Goal: Information Seeking & Learning: Compare options

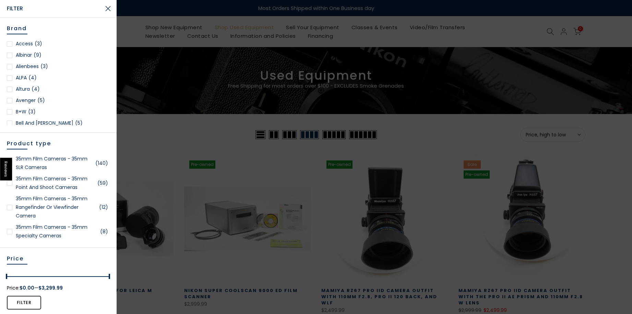
scroll to position [1486, 0]
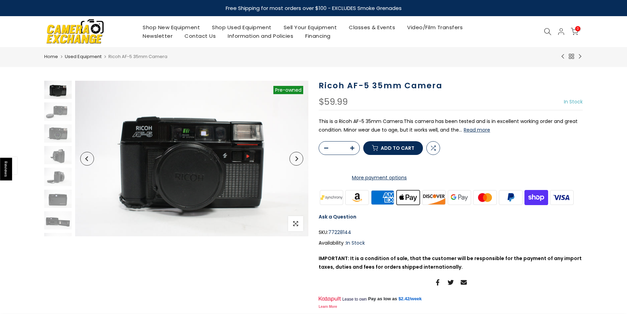
click at [481, 133] on p "This is a Ricoh AF-5 35mm Camera.This camera has been tested and is in excellen…" at bounding box center [451, 125] width 264 height 17
click at [482, 131] on button "Read more" at bounding box center [477, 130] width 26 height 6
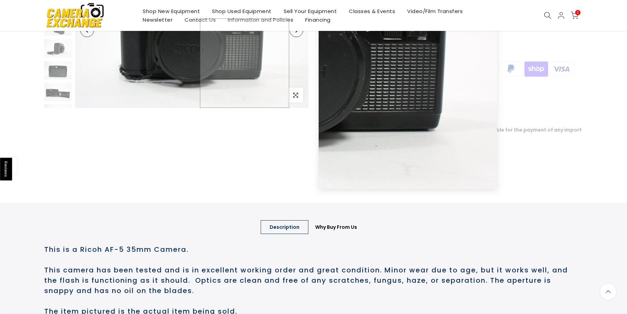
scroll to position [14, 0]
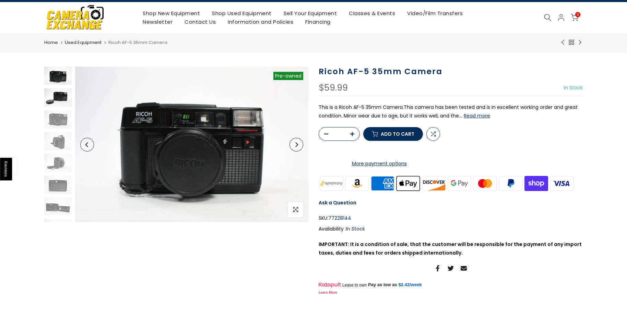
click at [55, 95] on img at bounding box center [57, 97] width 27 height 18
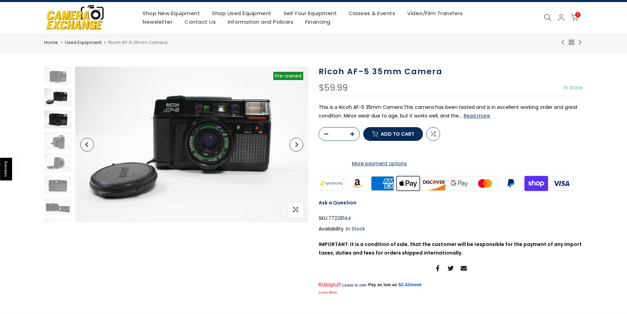
click at [60, 121] on img at bounding box center [57, 119] width 27 height 18
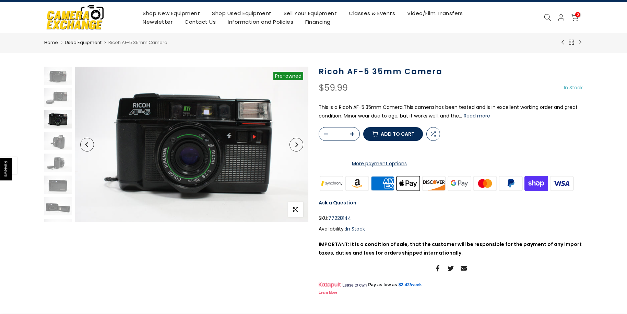
scroll to position [9, 0]
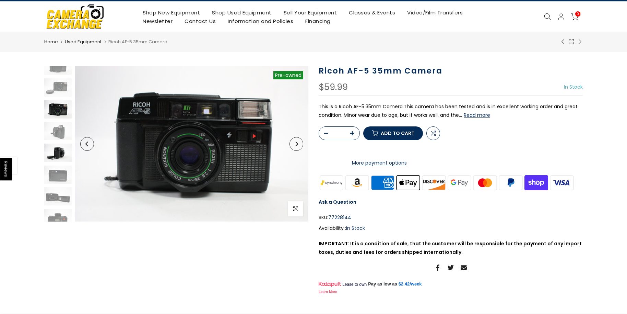
click at [57, 154] on img at bounding box center [57, 152] width 27 height 18
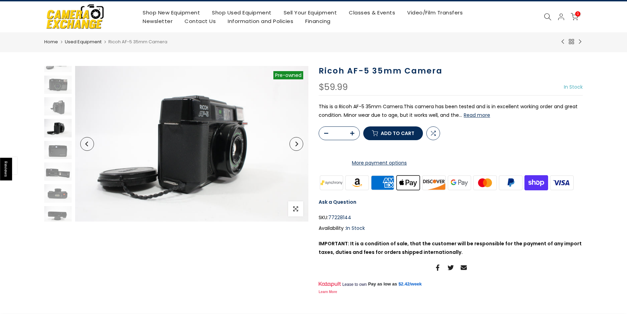
scroll to position [37, 0]
click at [53, 105] on img at bounding box center [57, 103] width 27 height 18
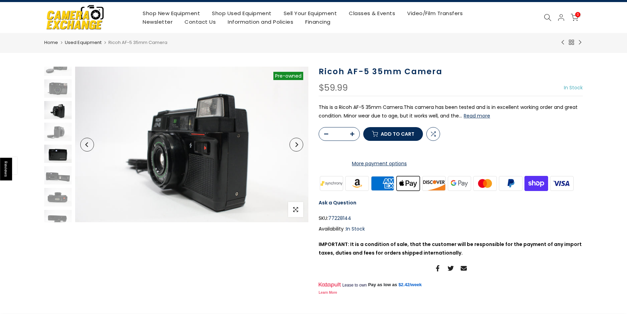
click at [52, 157] on img at bounding box center [57, 153] width 27 height 18
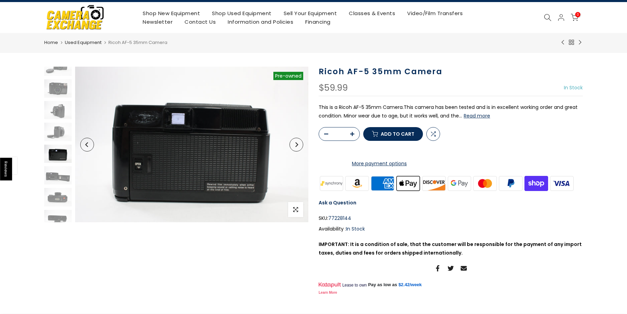
scroll to position [37, 0]
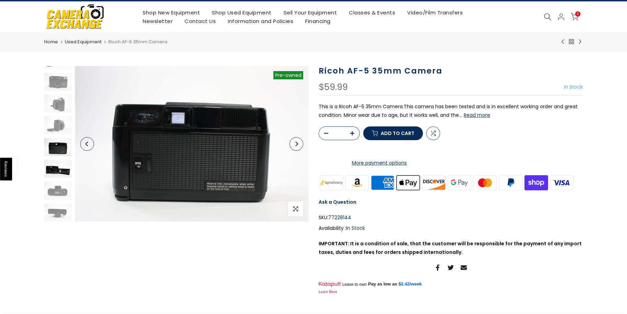
click at [59, 169] on img at bounding box center [57, 169] width 27 height 18
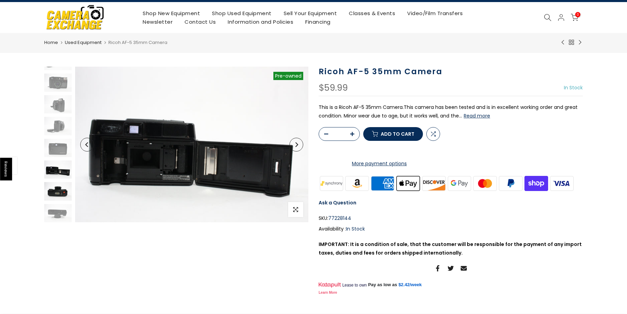
click at [56, 193] on img at bounding box center [57, 191] width 27 height 18
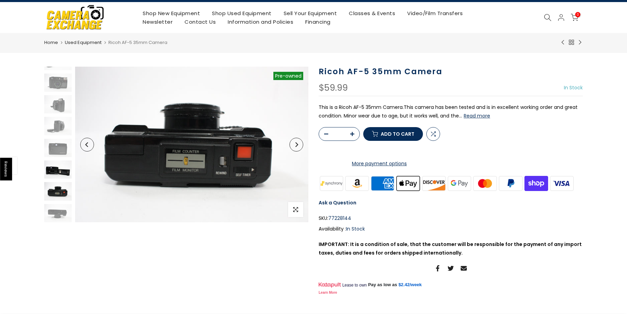
click at [60, 168] on img at bounding box center [57, 169] width 27 height 18
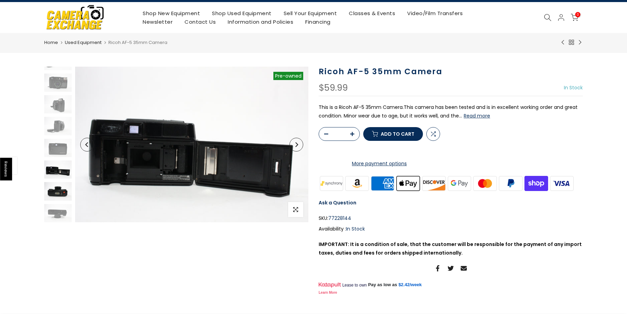
click at [49, 192] on img at bounding box center [57, 191] width 27 height 18
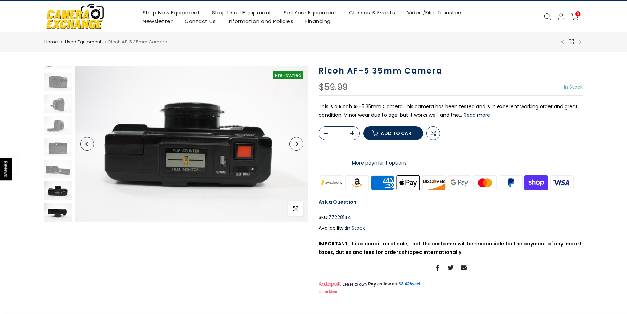
click at [60, 211] on img at bounding box center [57, 212] width 27 height 18
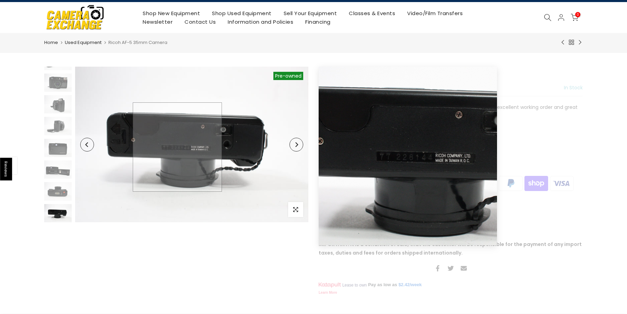
scroll to position [0, 0]
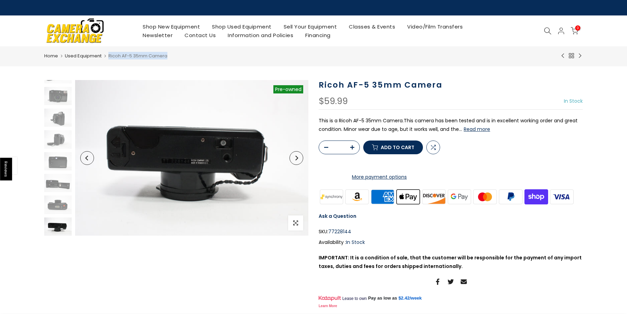
drag, startPoint x: 108, startPoint y: 56, endPoint x: 173, endPoint y: 52, distance: 65.3
click at [173, 52] on nav "Home Used Equipment Ricoh AF-5 35mm Camera" at bounding box center [297, 56] width 506 height 8
copy span "Ricoh AF-5 35mm Camera"
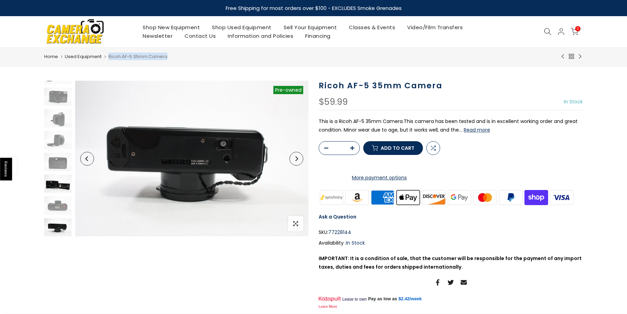
click at [48, 186] on img at bounding box center [57, 183] width 27 height 18
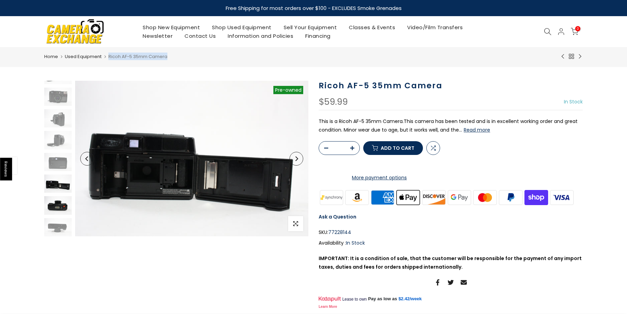
click at [58, 207] on img at bounding box center [57, 205] width 27 height 18
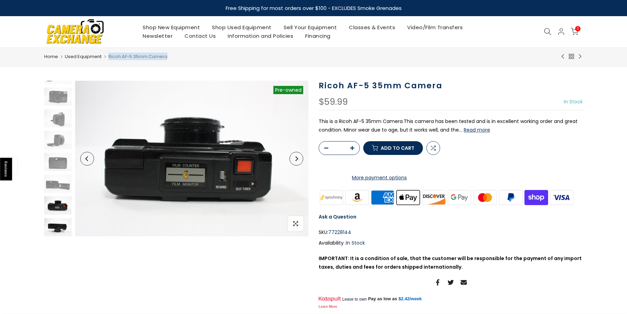
click at [46, 230] on img at bounding box center [57, 227] width 27 height 18
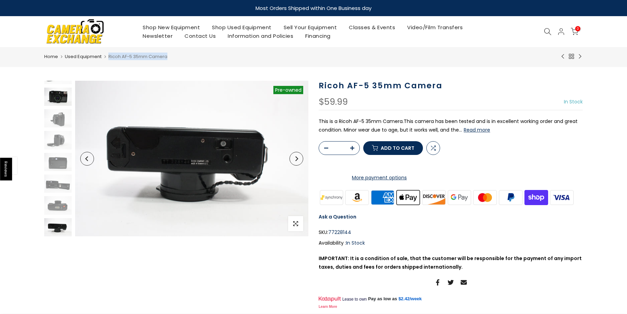
click at [62, 105] on img at bounding box center [57, 96] width 27 height 18
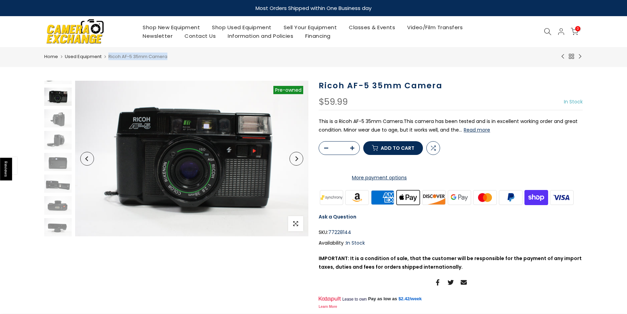
scroll to position [9, 0]
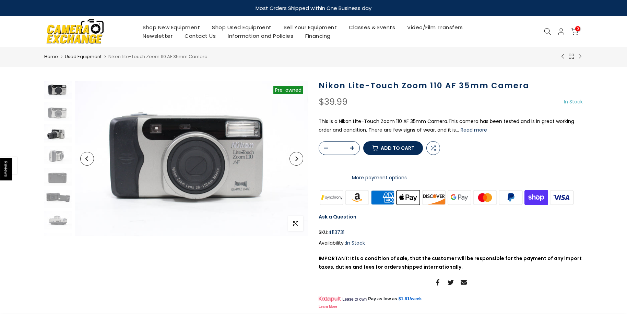
click at [57, 135] on img at bounding box center [57, 133] width 27 height 18
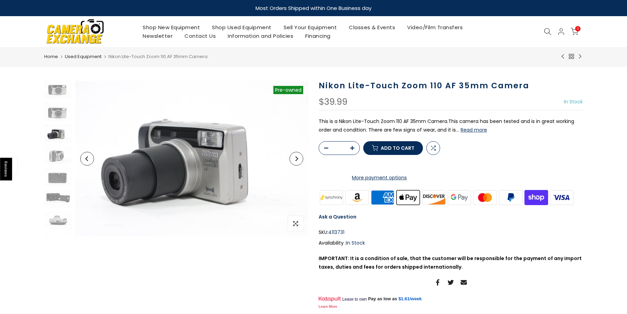
scroll to position [9, 0]
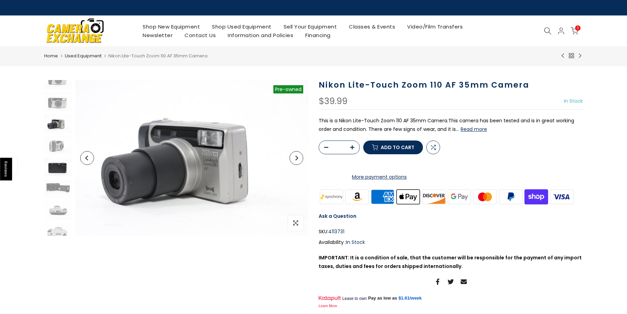
click at [61, 160] on img at bounding box center [57, 166] width 27 height 18
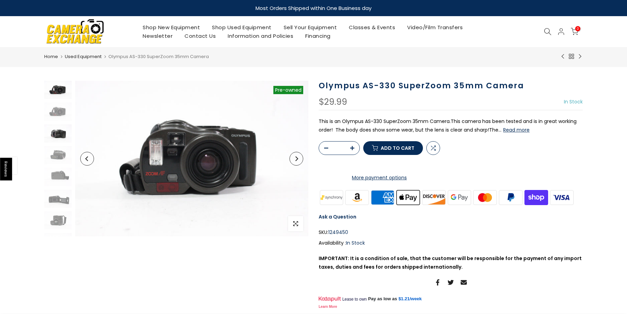
click at [57, 131] on img at bounding box center [57, 133] width 27 height 18
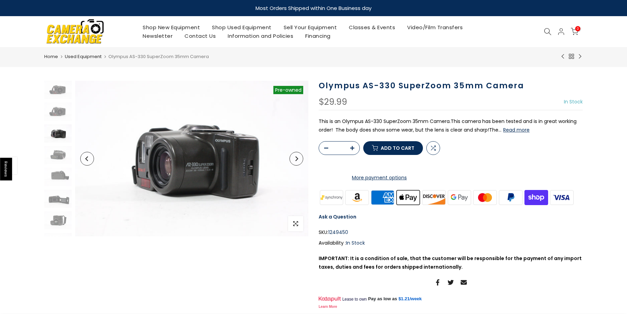
scroll to position [9, 0]
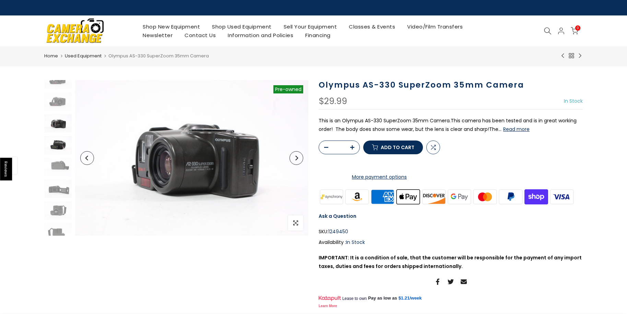
click at [60, 146] on img at bounding box center [57, 145] width 27 height 18
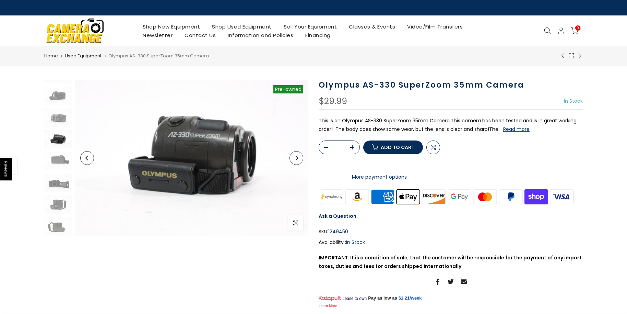
click at [61, 170] on div at bounding box center [58, 150] width 29 height 170
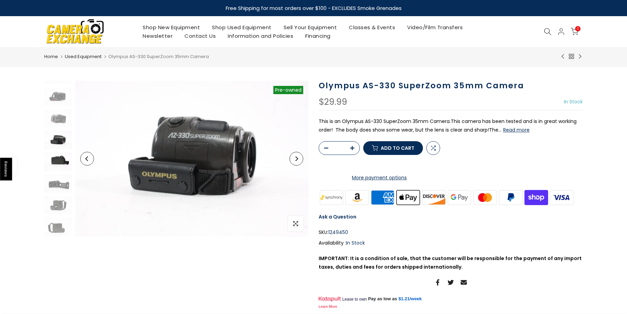
click at [64, 161] on img at bounding box center [57, 161] width 27 height 18
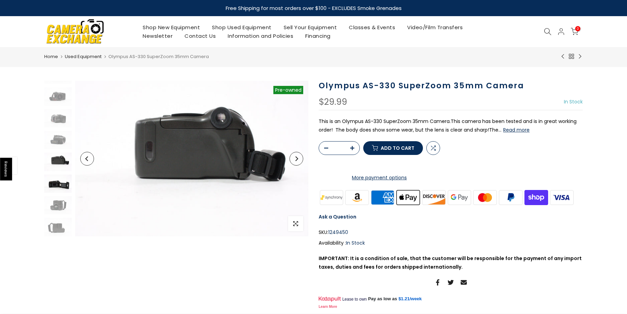
click at [63, 182] on img at bounding box center [57, 183] width 27 height 18
